Goal: Information Seeking & Learning: Learn about a topic

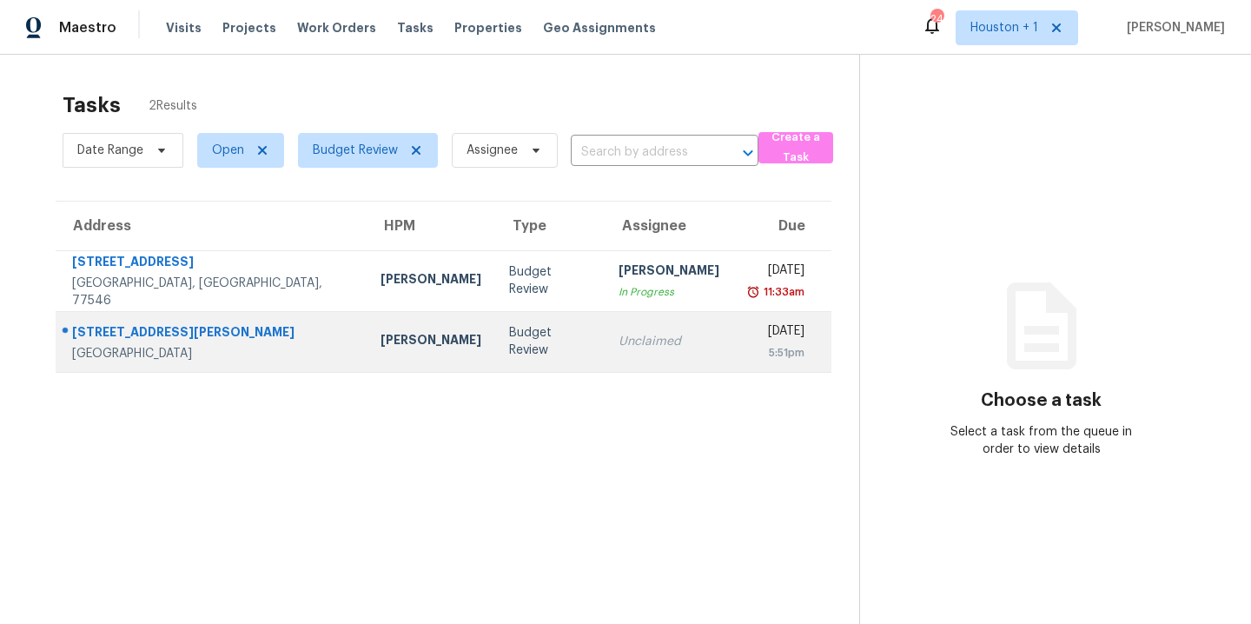
click at [367, 324] on td "Stephen Lacy" at bounding box center [431, 341] width 129 height 61
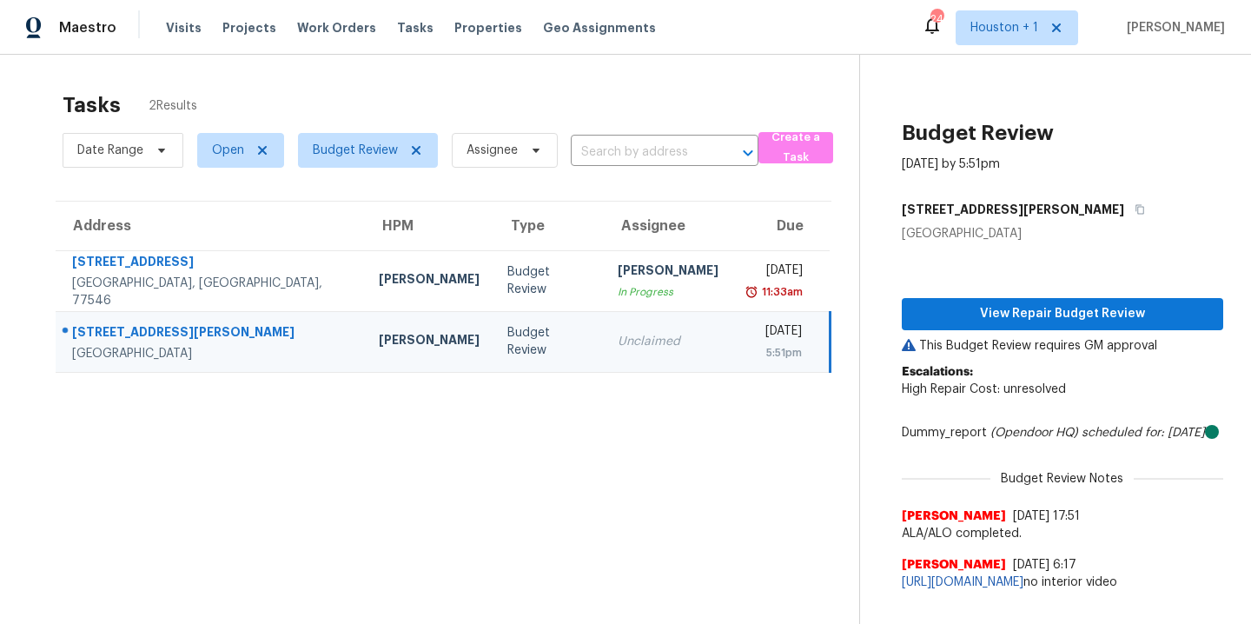
scroll to position [55, 0]
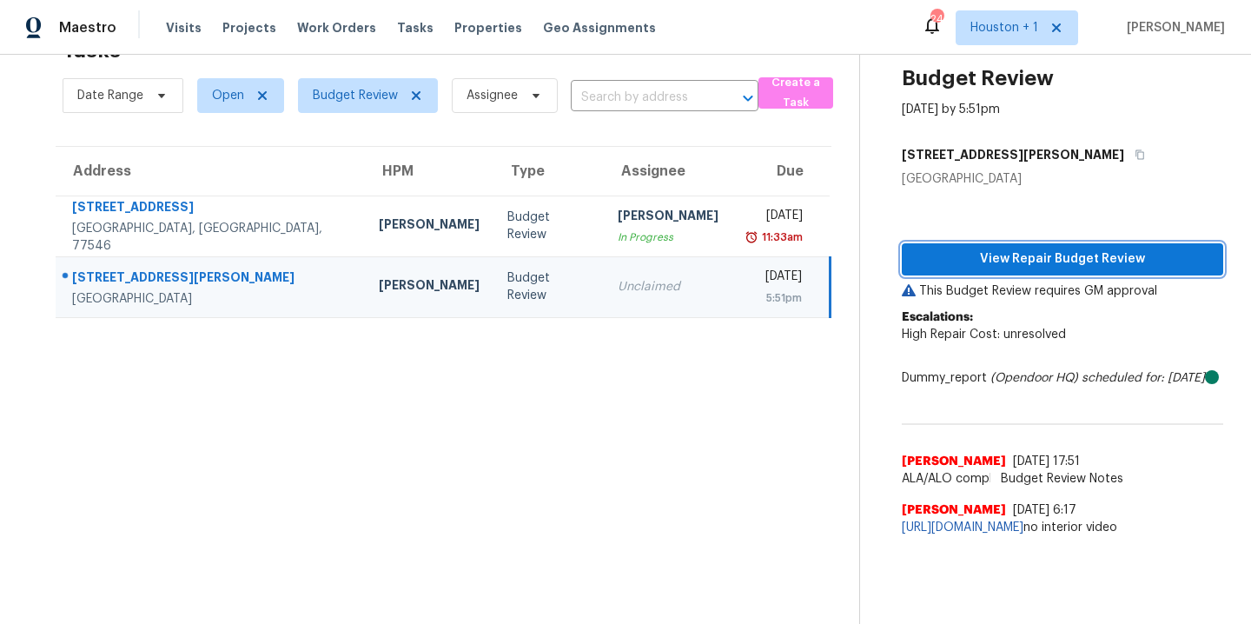
click at [995, 264] on span "View Repair Budget Review" at bounding box center [1063, 260] width 294 height 22
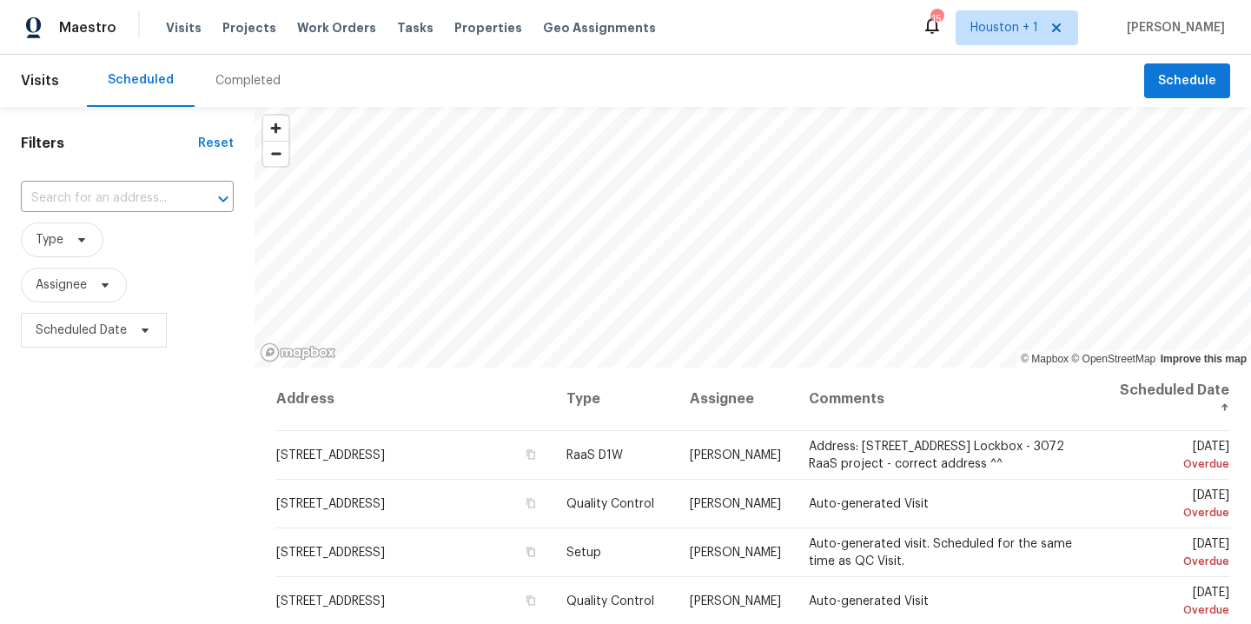
click at [239, 73] on div "Completed" at bounding box center [248, 80] width 65 height 17
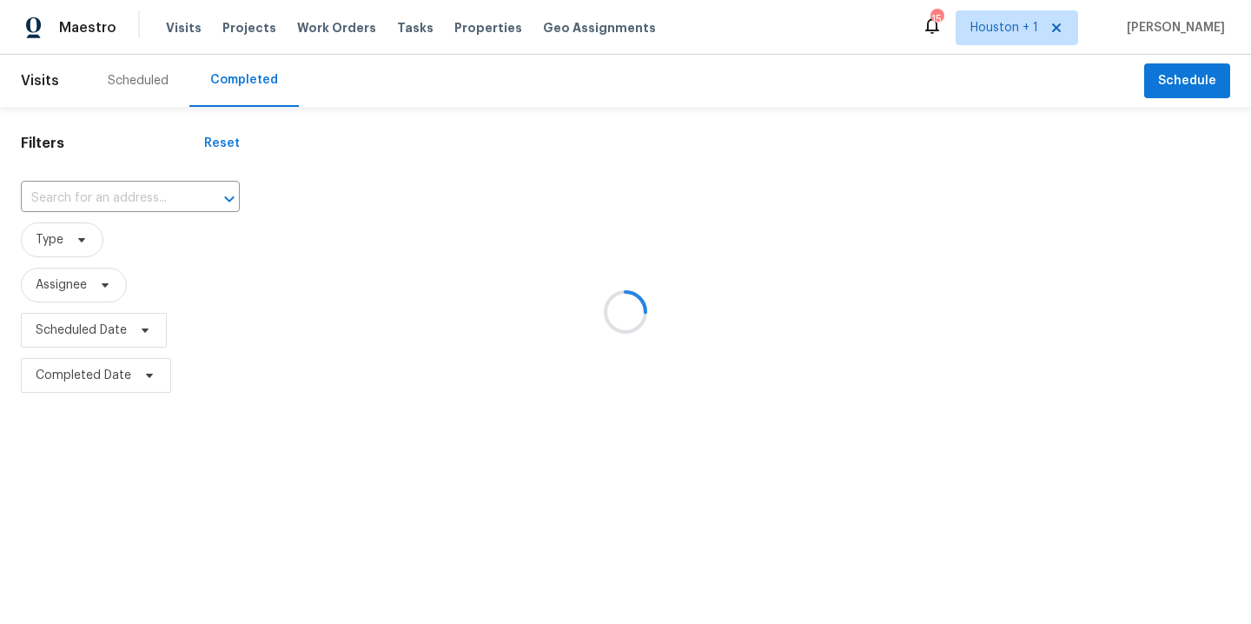
click at [99, 199] on div at bounding box center [625, 312] width 1251 height 624
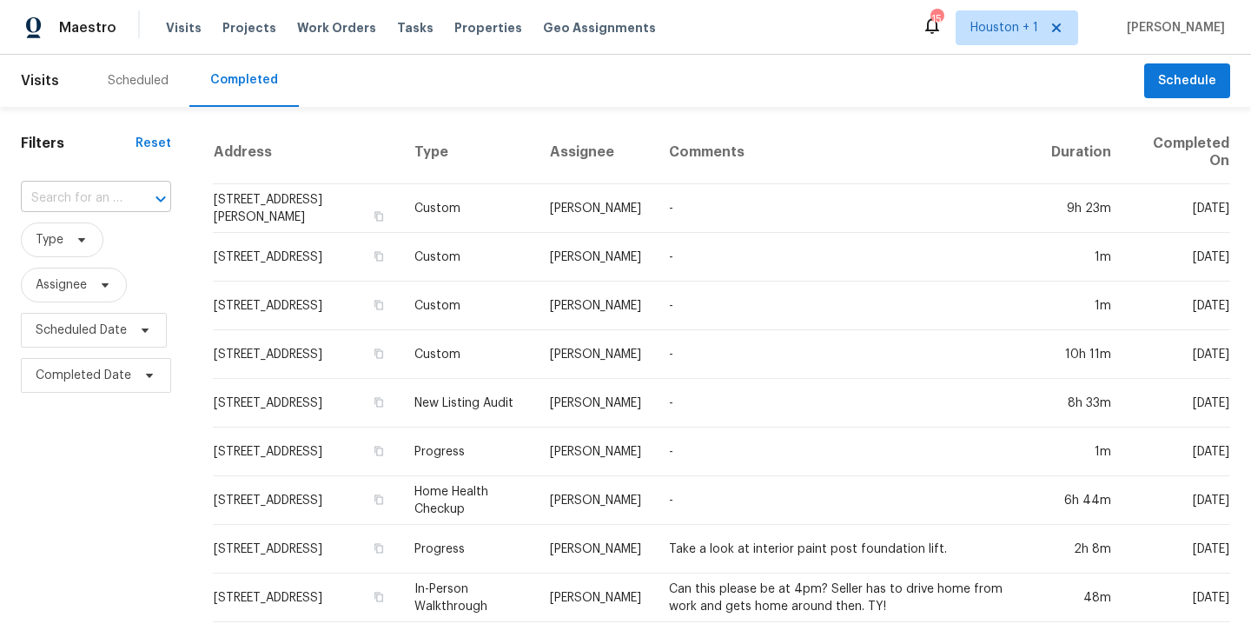
click at [99, 199] on input "text" at bounding box center [72, 198] width 102 height 27
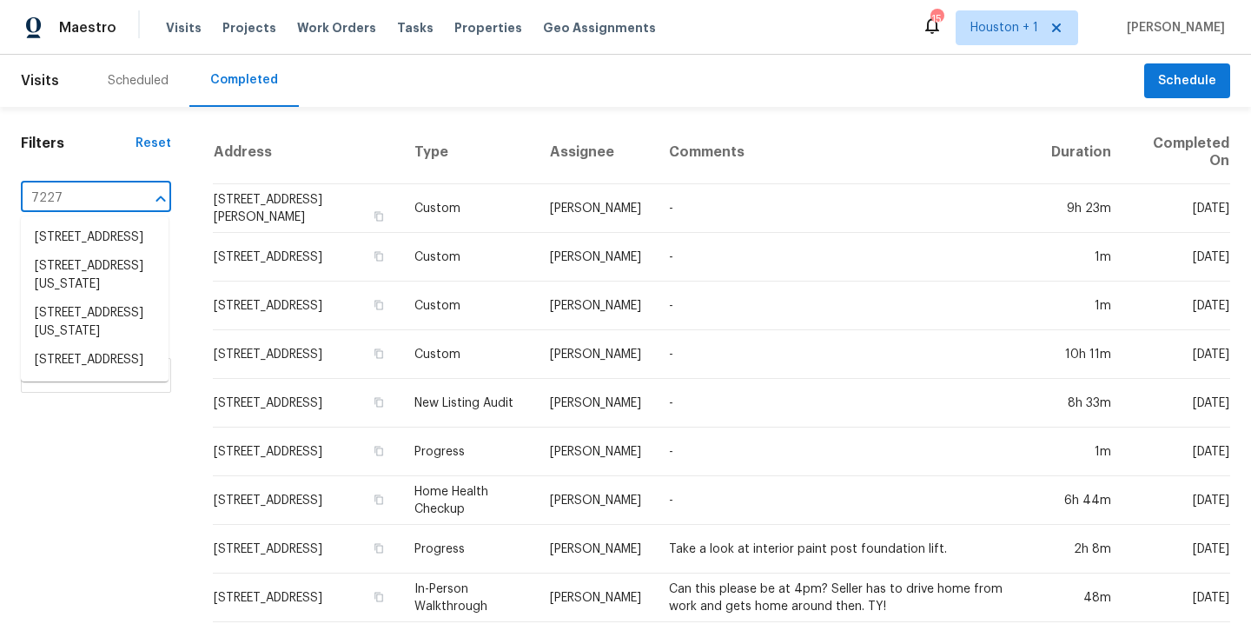
type input "7227"
click at [72, 346] on li "7227 Greeley Ave, Kansas City, KS 66109" at bounding box center [95, 322] width 148 height 47
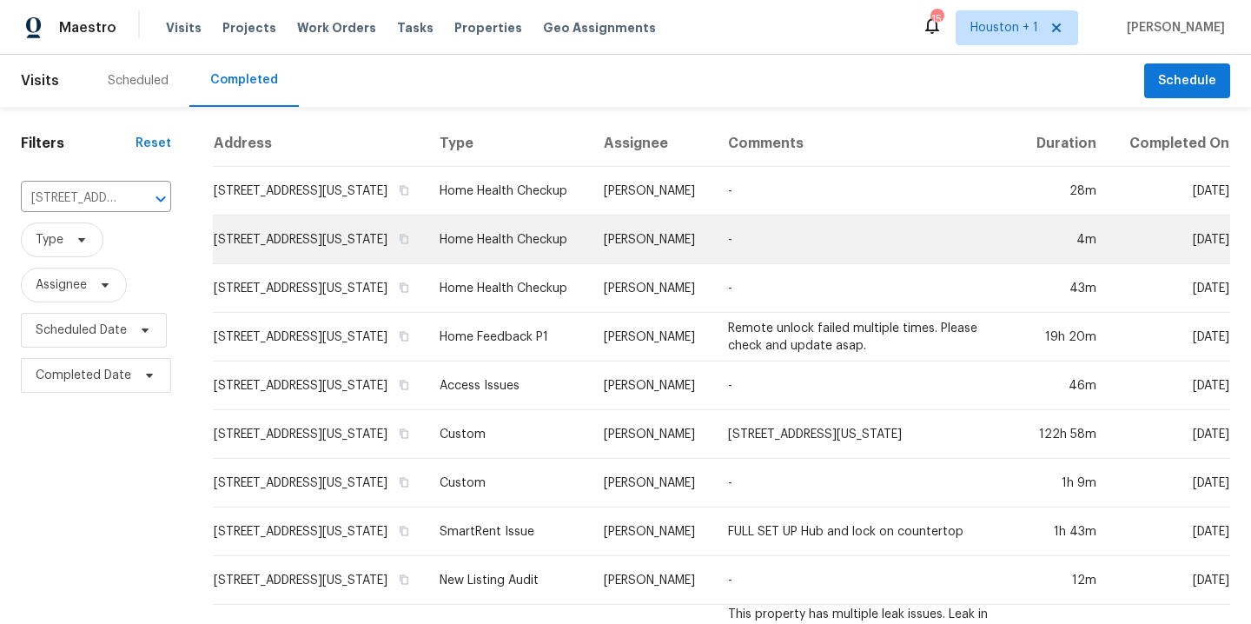
click at [790, 259] on td "-" at bounding box center [866, 240] width 305 height 49
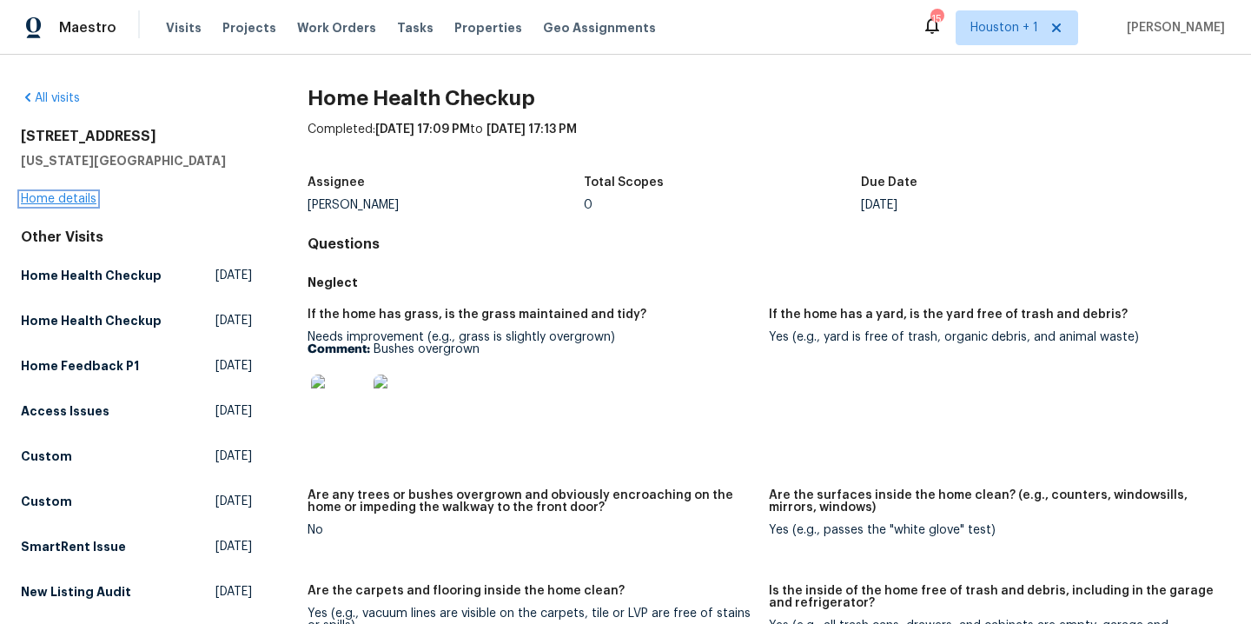
click at [73, 201] on link "Home details" at bounding box center [59, 199] width 76 height 12
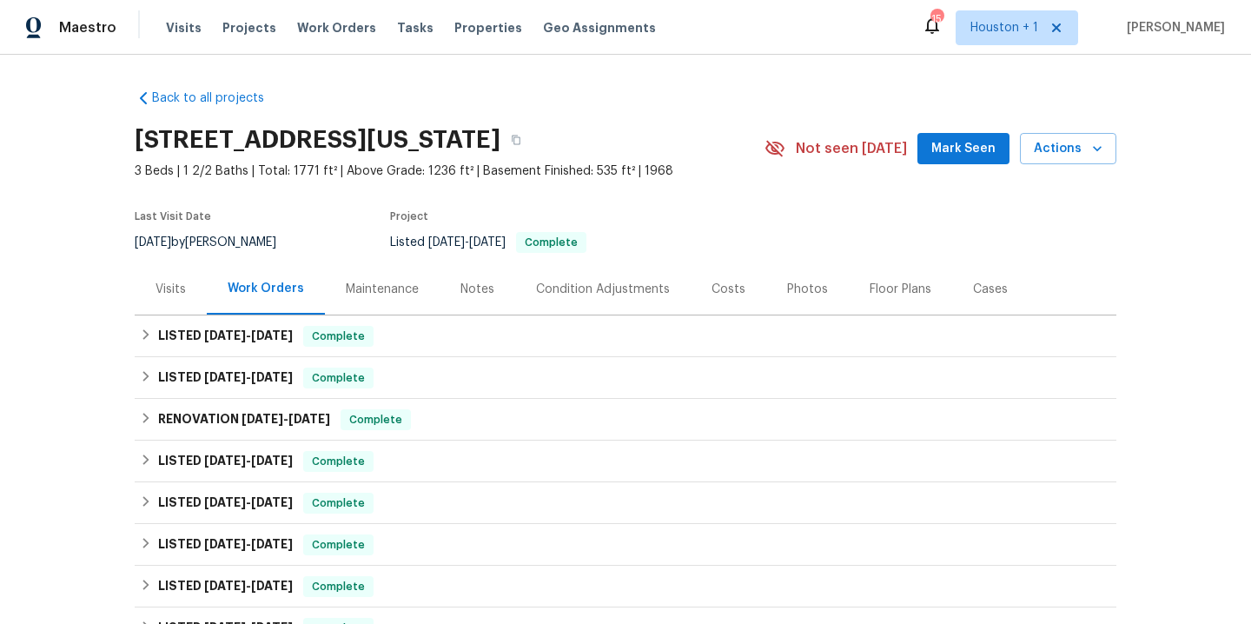
click at [170, 285] on div "Visits" at bounding box center [171, 289] width 30 height 17
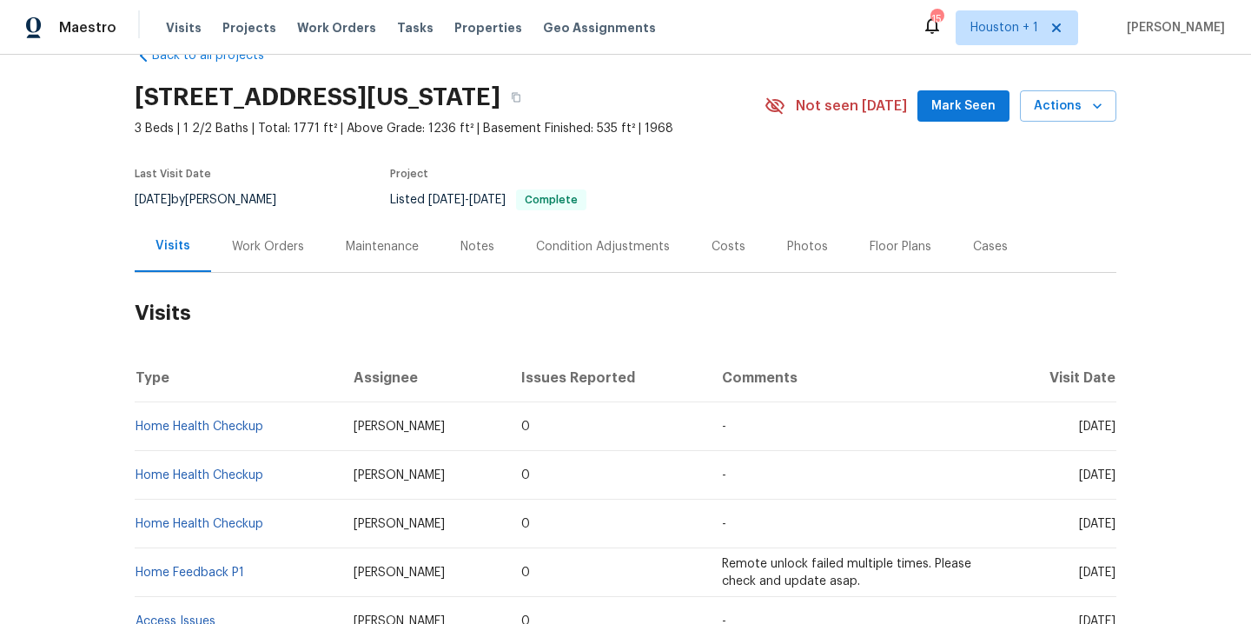
scroll to position [49, 0]
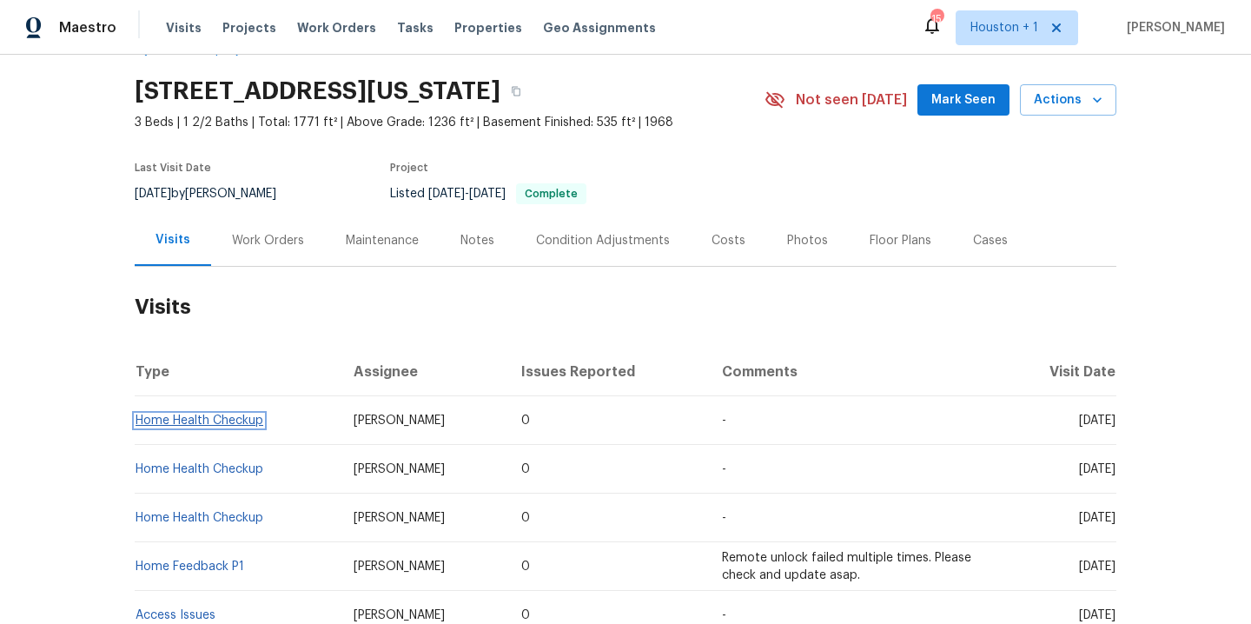
click at [216, 422] on link "Home Health Checkup" at bounding box center [200, 420] width 128 height 12
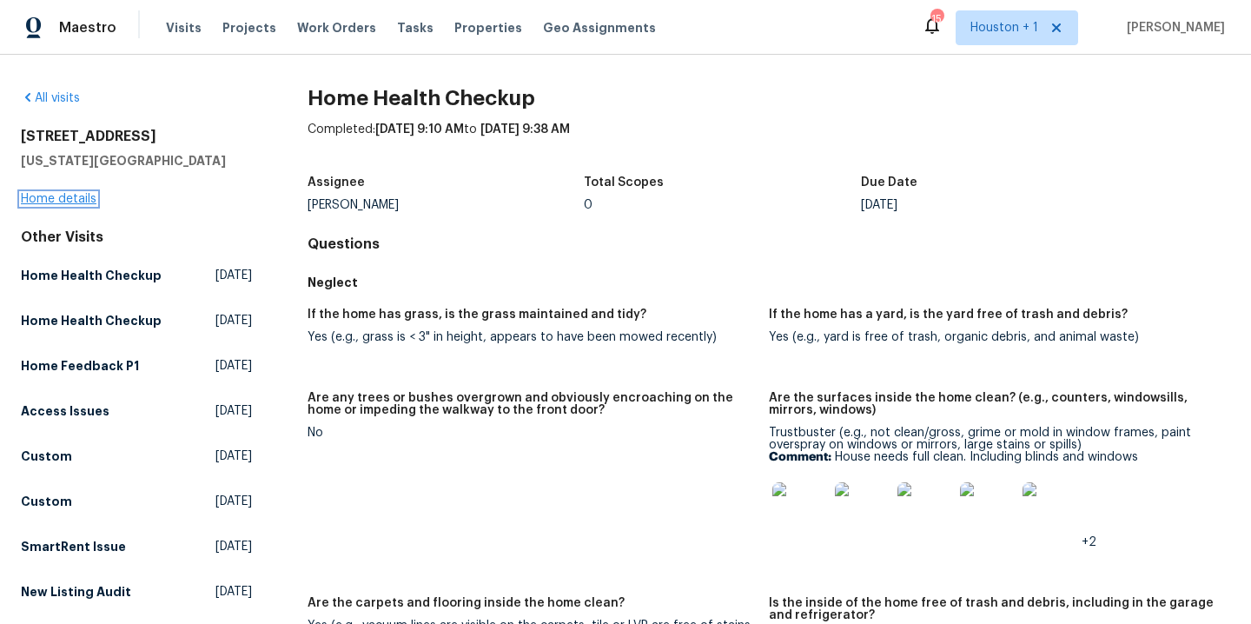
click at [71, 193] on link "Home details" at bounding box center [59, 199] width 76 height 12
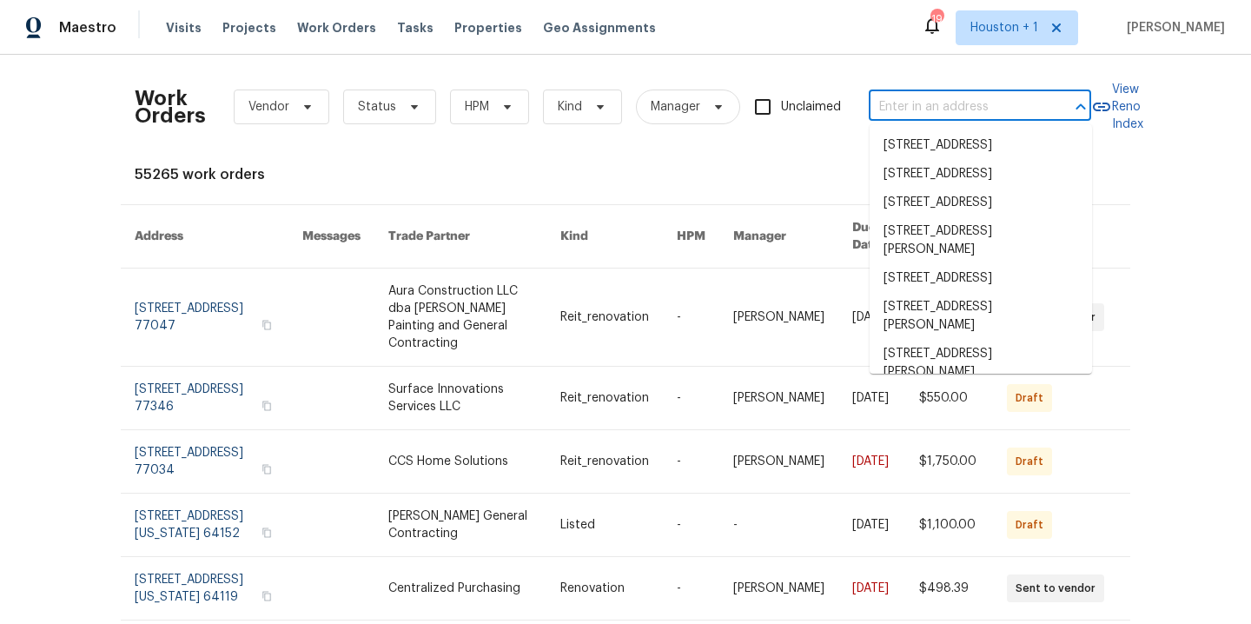
click at [1018, 98] on input "text" at bounding box center [956, 107] width 174 height 27
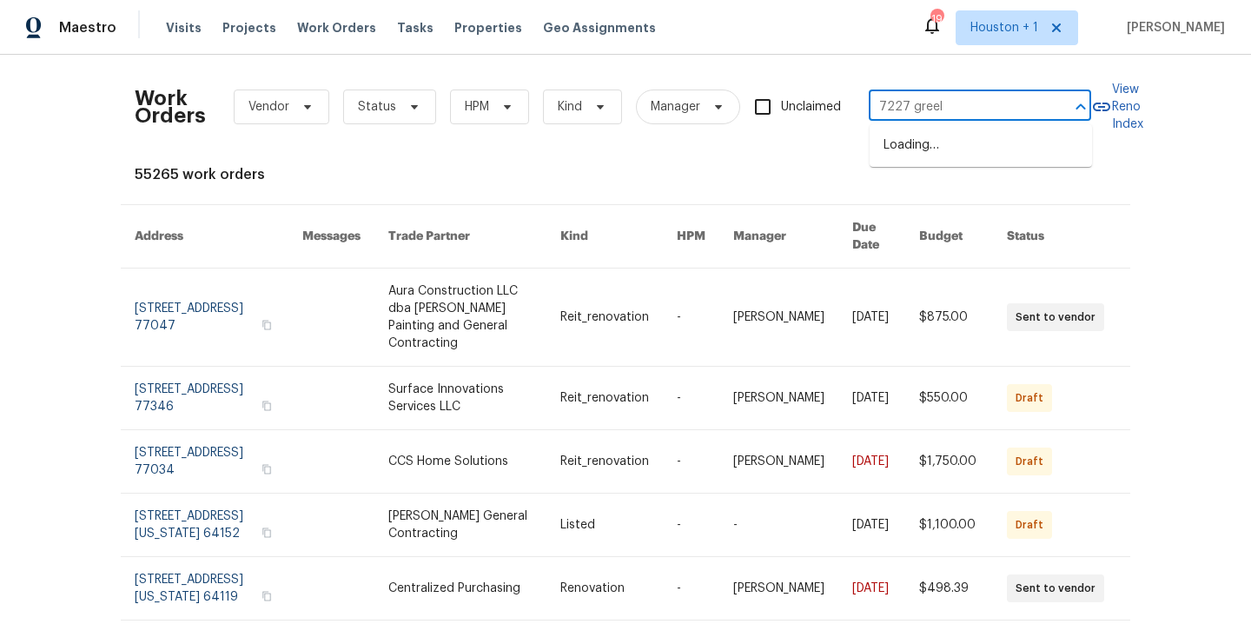
type input "7227 greele"
click at [998, 160] on li "7227 Greeley Ave, Kansas City, KS 66109" at bounding box center [981, 145] width 222 height 29
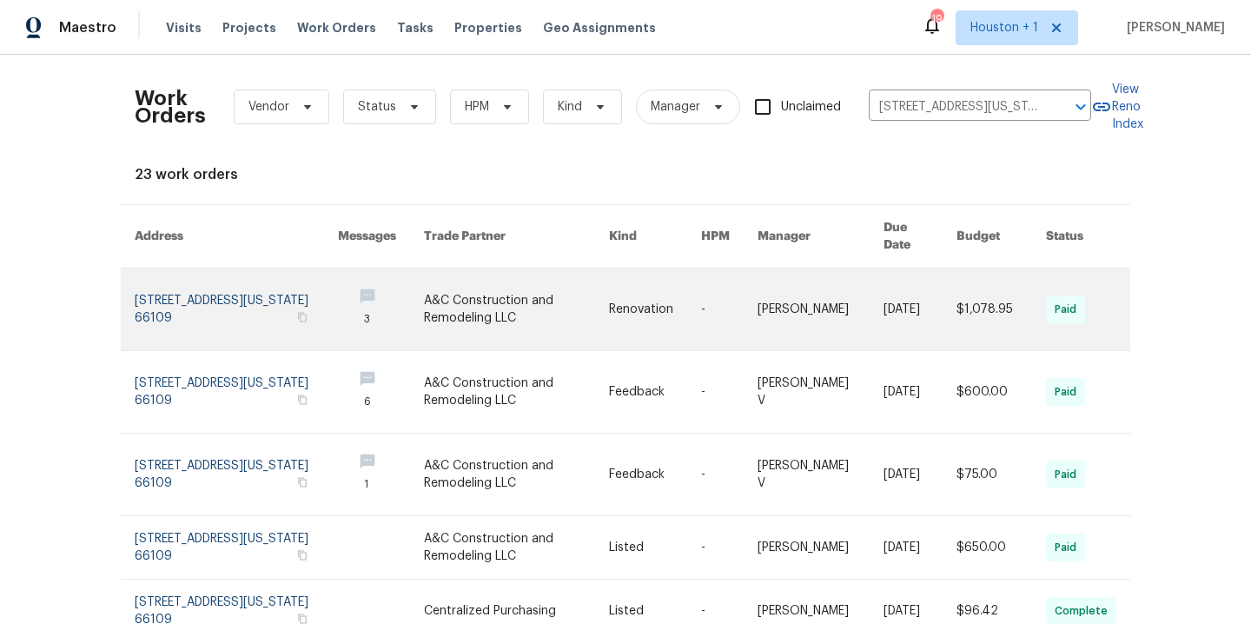
click at [505, 299] on link at bounding box center [517, 310] width 186 height 82
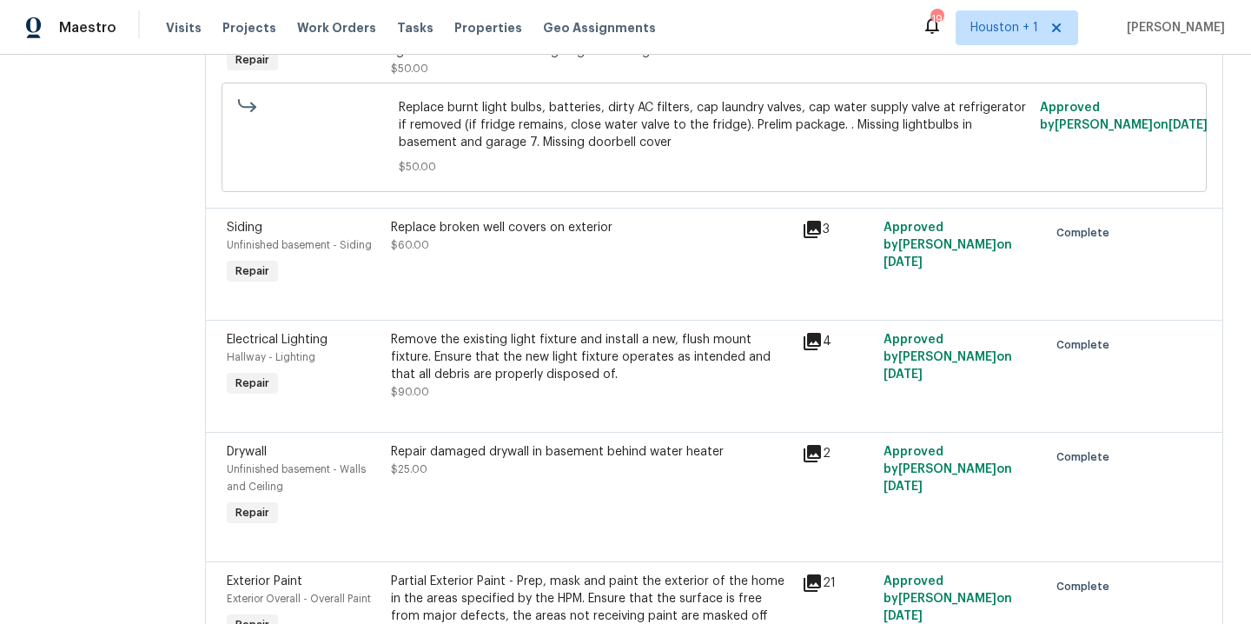
scroll to position [468, 0]
click at [534, 382] on div "Remove the existing light fixture and install a new, flush mount fixture. Ensur…" at bounding box center [591, 356] width 401 height 52
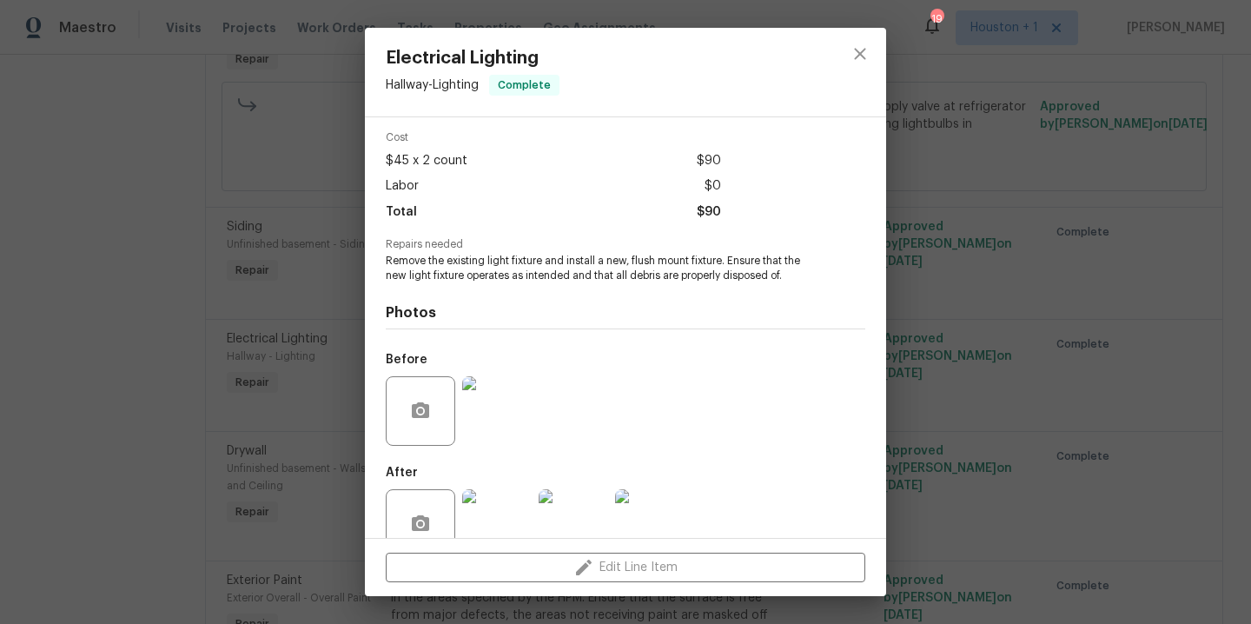
scroll to position [104, 0]
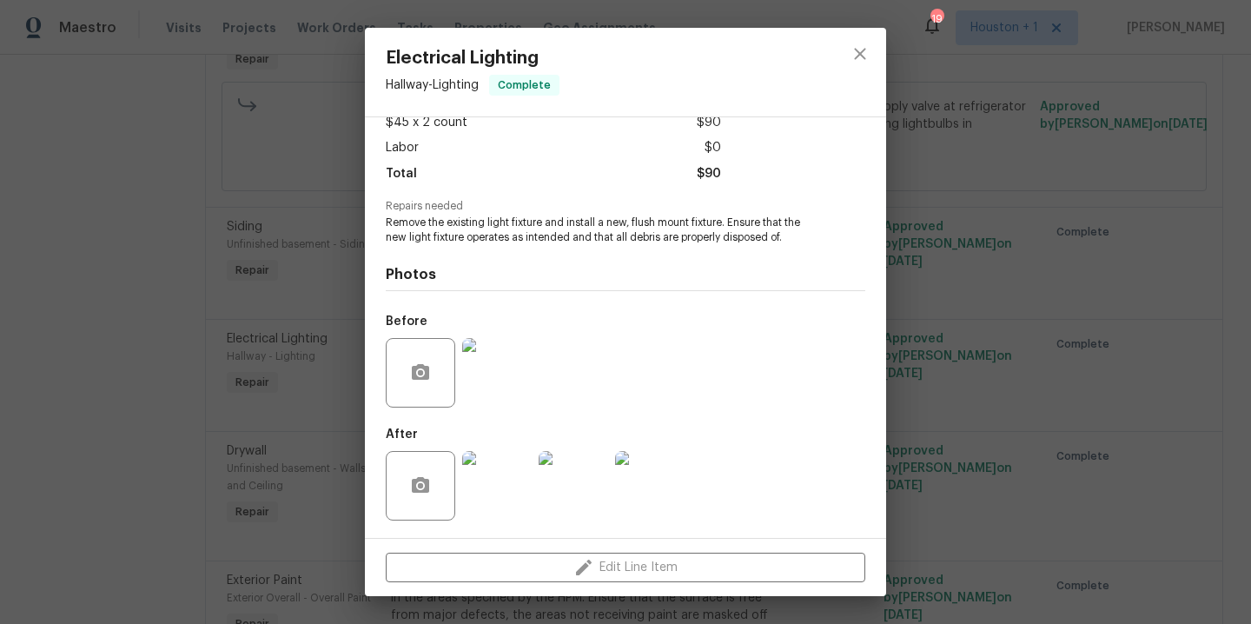
click at [505, 484] on img at bounding box center [497, 486] width 70 height 70
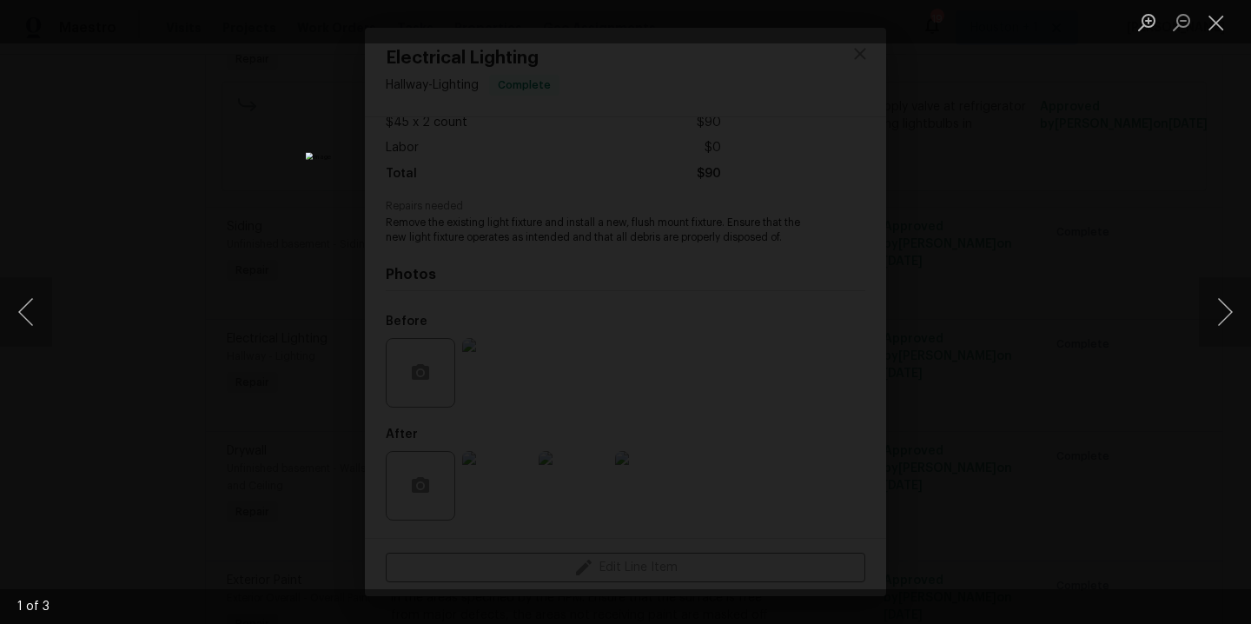
click at [1096, 318] on div "Lightbox" at bounding box center [625, 312] width 1251 height 624
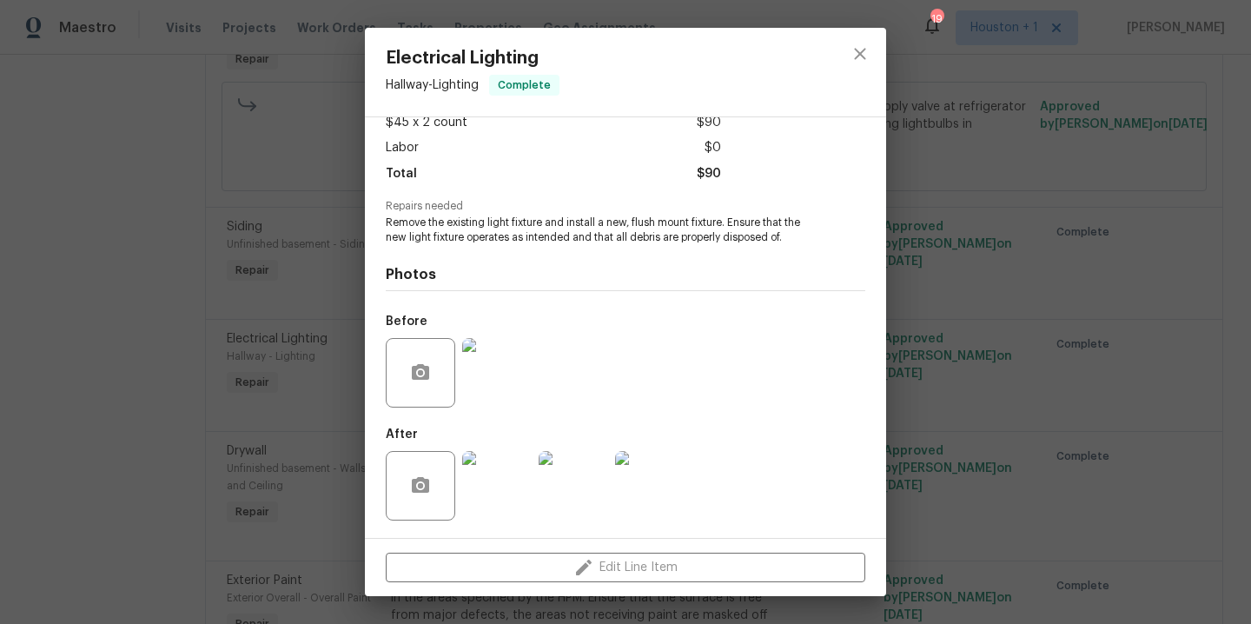
click at [963, 295] on div "Electrical Lighting Hallway - Lighting Complete Vendor A&C Construction and Rem…" at bounding box center [625, 312] width 1251 height 624
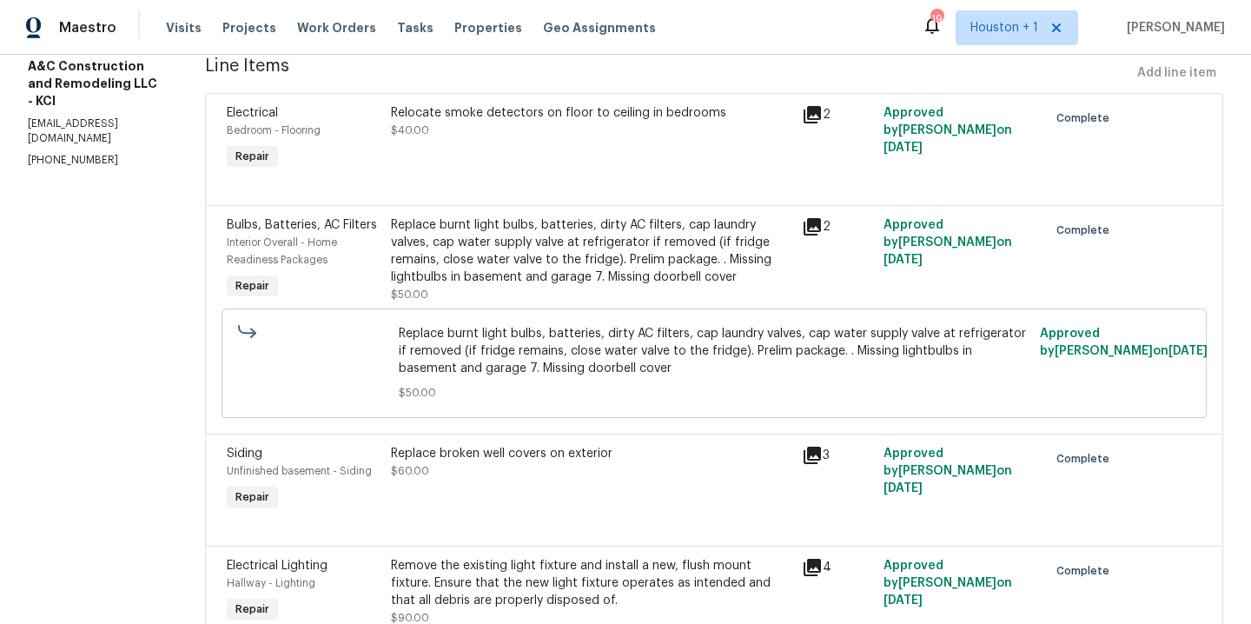
scroll to position [0, 0]
